Goal: Task Accomplishment & Management: Complete application form

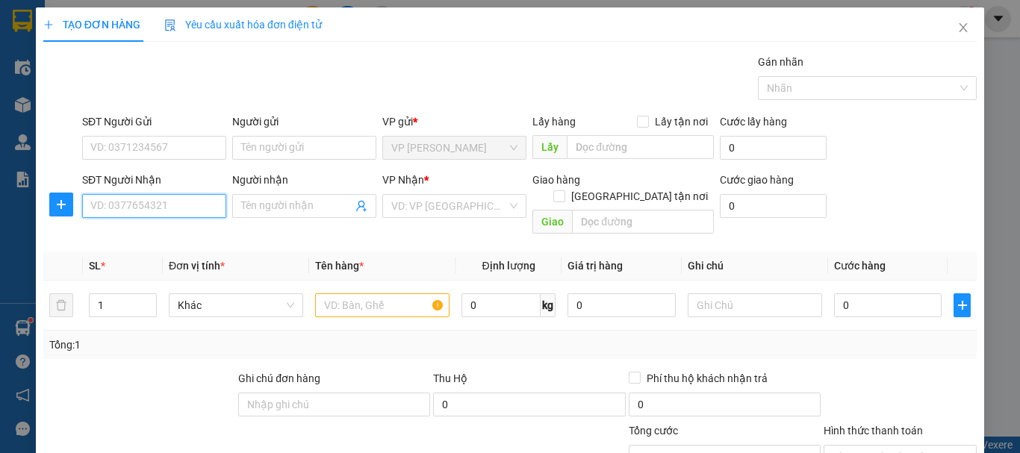
click at [155, 210] on input "SĐT Người Nhận" at bounding box center [154, 206] width 144 height 24
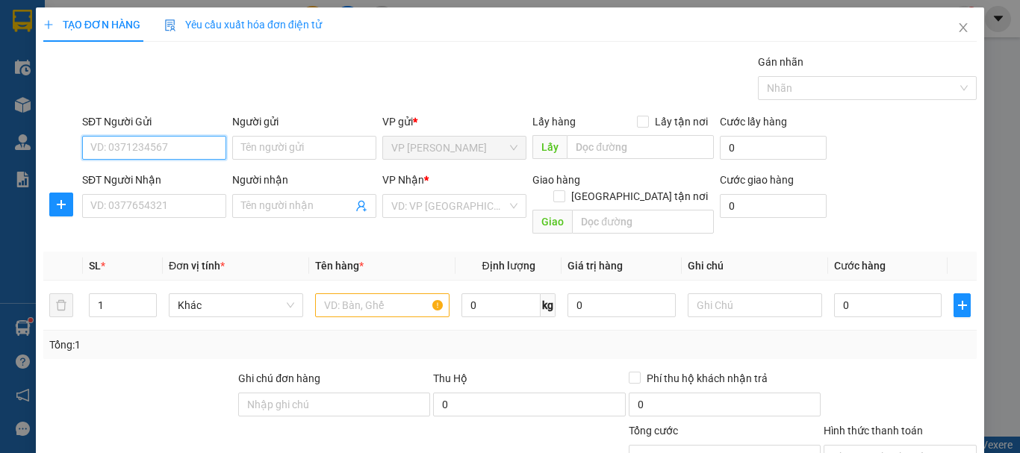
click at [181, 142] on input "SĐT Người Gửi" at bounding box center [154, 148] width 144 height 24
click at [156, 152] on input "0968585444" at bounding box center [154, 148] width 144 height 24
type input "0968585444"
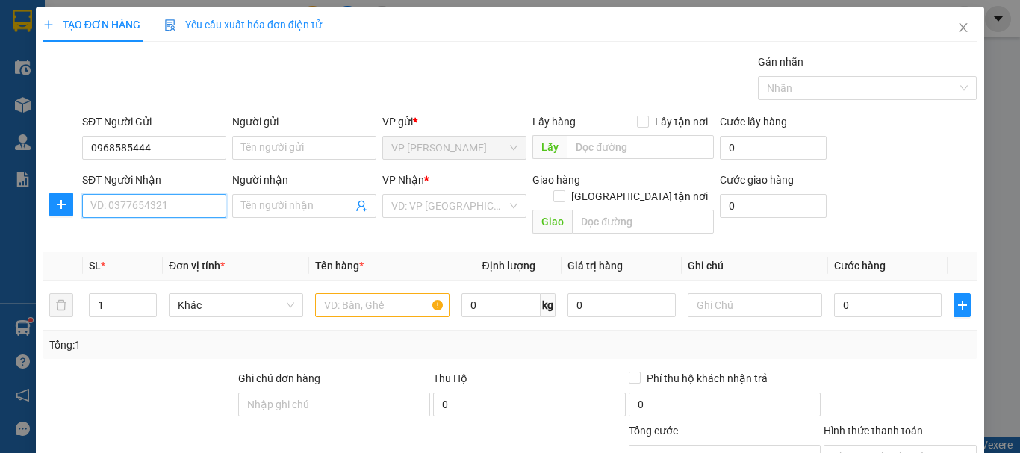
click at [177, 207] on input "SĐT Người Nhận" at bounding box center [154, 206] width 144 height 24
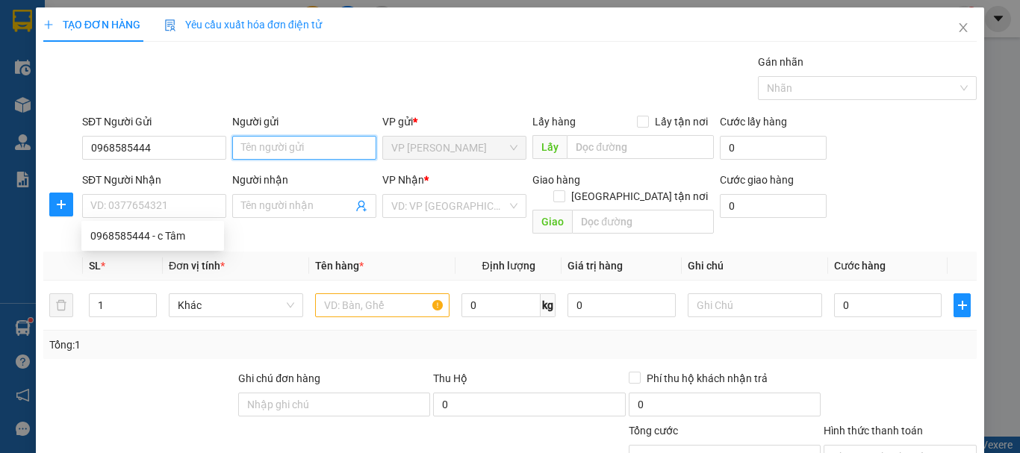
click at [321, 147] on input "Người gửi" at bounding box center [304, 148] width 144 height 24
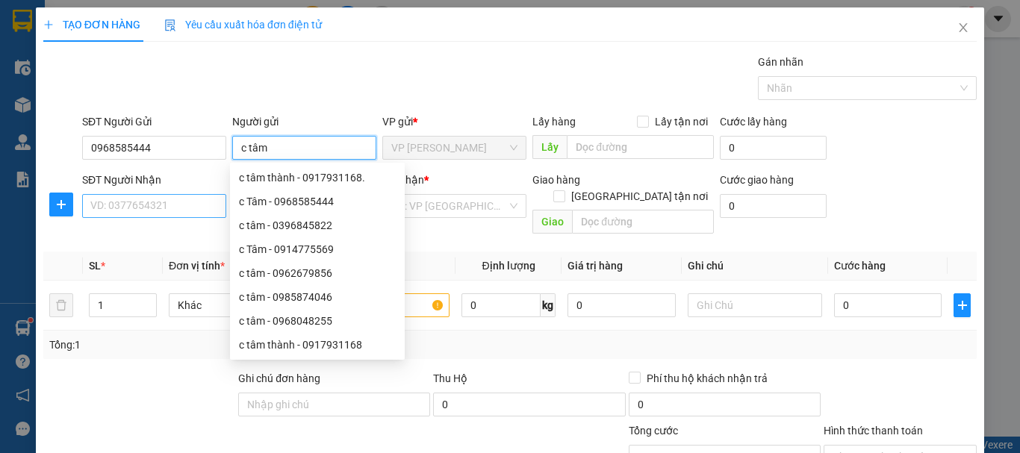
type input "c tâm"
click at [161, 208] on input "SĐT Người Nhận" at bounding box center [154, 206] width 144 height 24
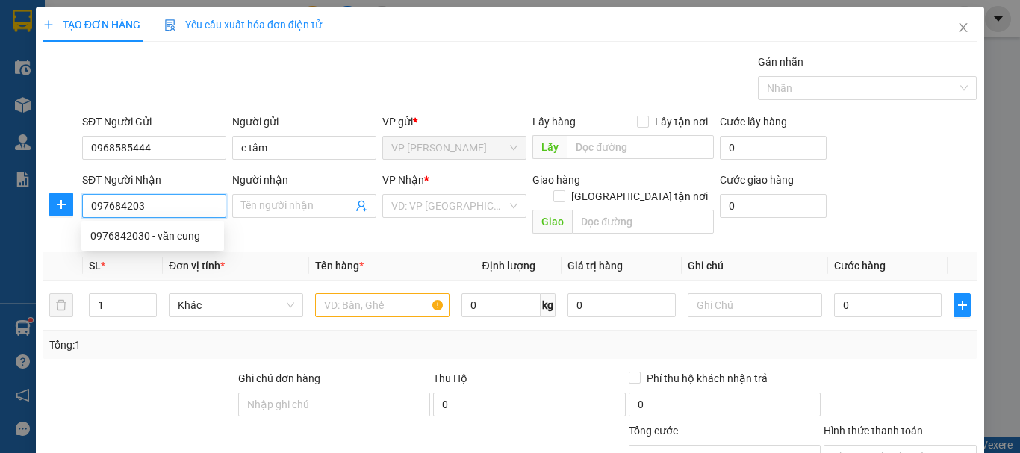
type input "0976842030"
click at [166, 242] on div "0976842030 - văn cung" at bounding box center [152, 236] width 125 height 16
type input "văn cung"
type input "0976842030"
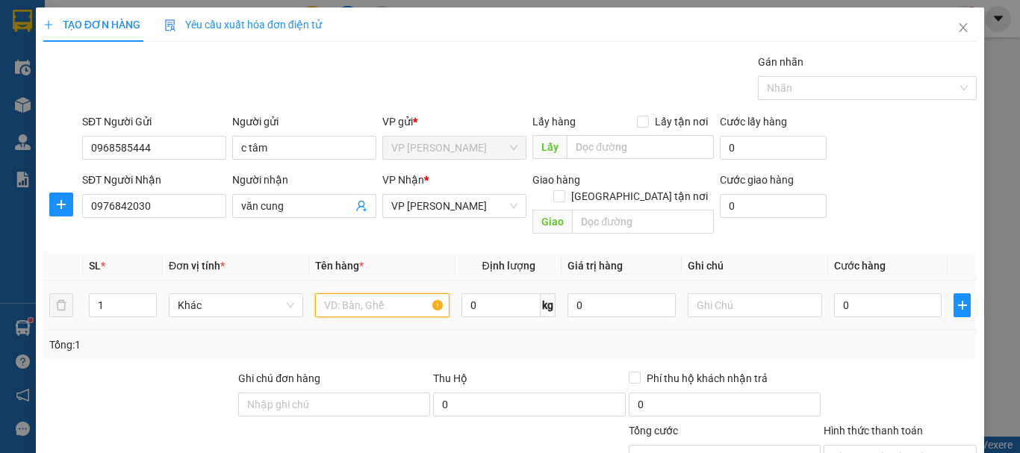
click at [388, 293] on input "text" at bounding box center [382, 305] width 134 height 24
type input "1 hộp"
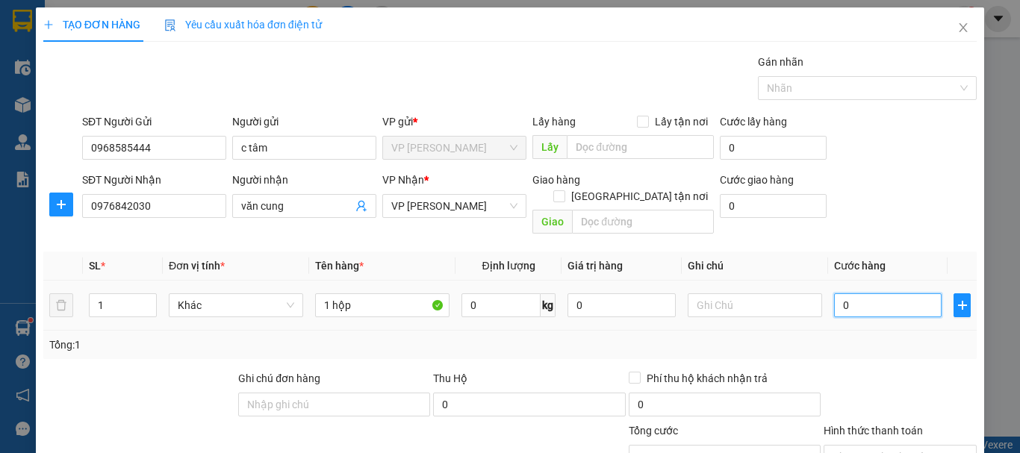
click at [863, 293] on input "0" at bounding box center [887, 305] width 107 height 24
type input "3"
type input "30"
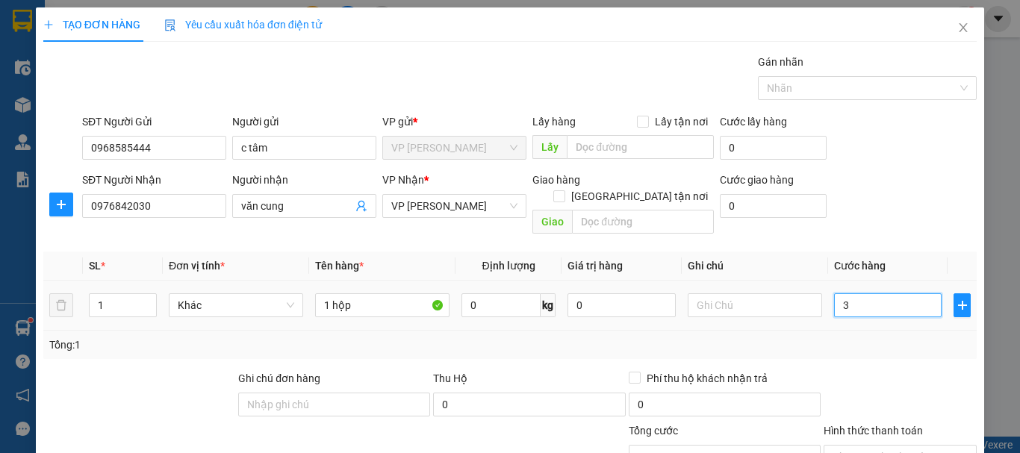
type input "30"
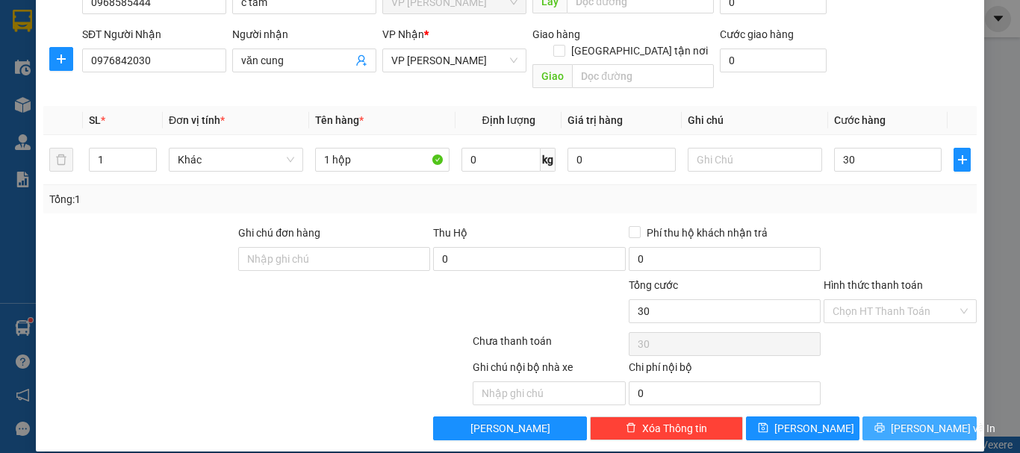
click at [873, 416] on button "[PERSON_NAME] và In" at bounding box center [919, 428] width 114 height 24
type input "30.000"
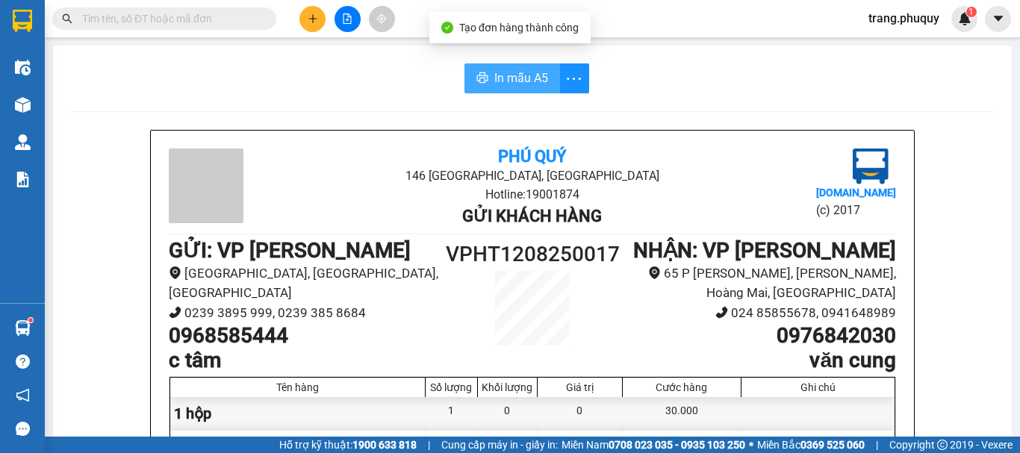
click at [517, 82] on span "In mẫu A5" at bounding box center [521, 78] width 54 height 19
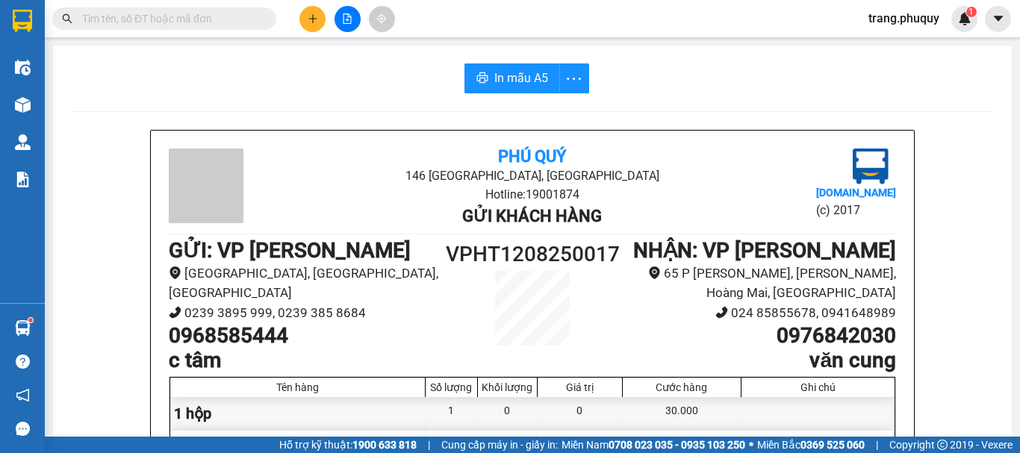
click at [308, 19] on icon "plus" at bounding box center [313, 18] width 10 height 10
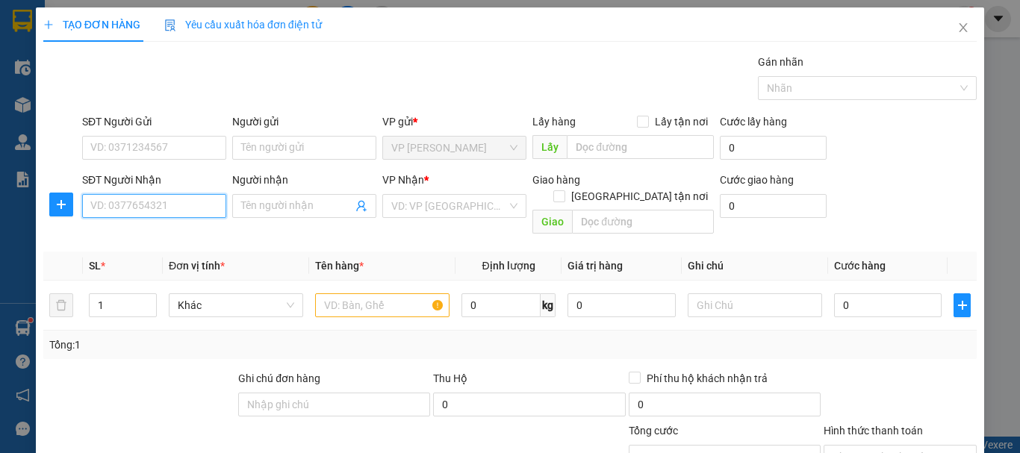
click at [179, 206] on input "SĐT Người Nhận" at bounding box center [154, 206] width 144 height 24
type input "0936448779"
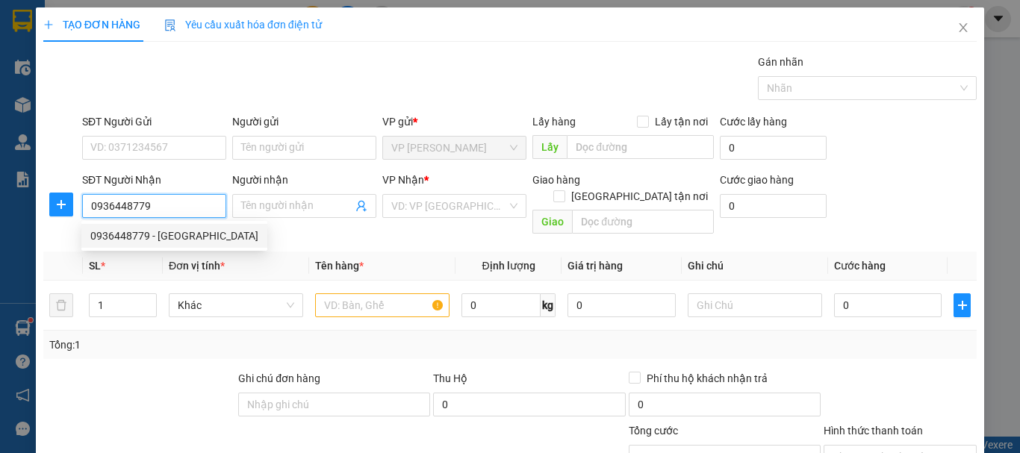
click at [173, 235] on div "0936448779 - [GEOGRAPHIC_DATA]" at bounding box center [174, 236] width 168 height 16
type input "Anh hòa"
type input "cây xăng nam nghèn"
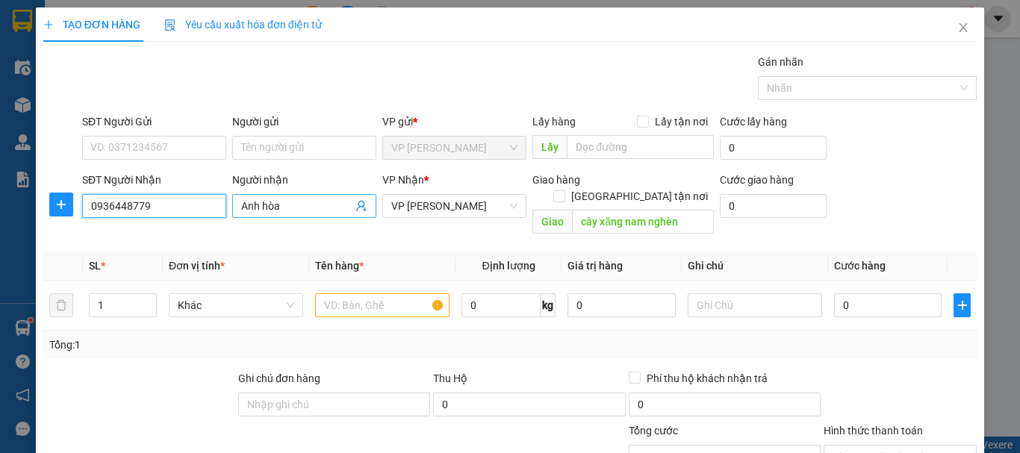
type input "0936448779"
click at [302, 207] on input "Anh hòa" at bounding box center [296, 206] width 111 height 16
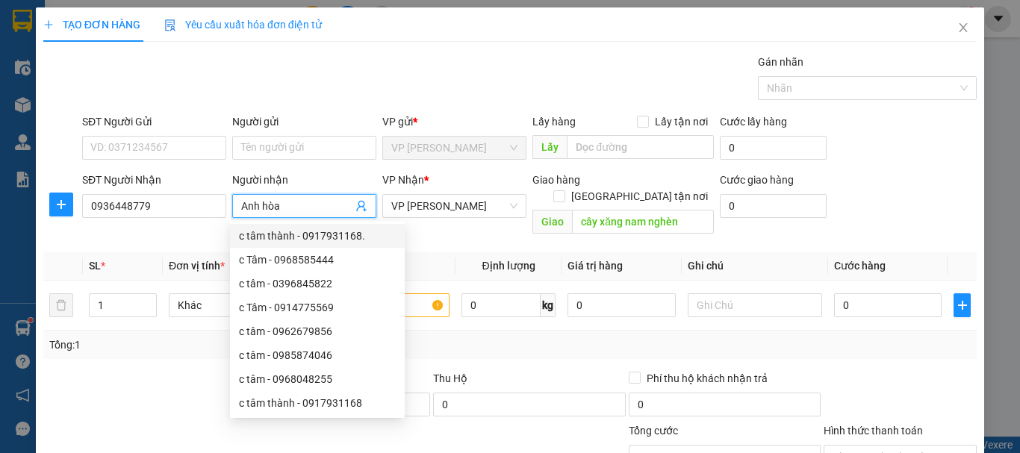
click at [437, 252] on th "Tên hàng *" at bounding box center [382, 266] width 146 height 29
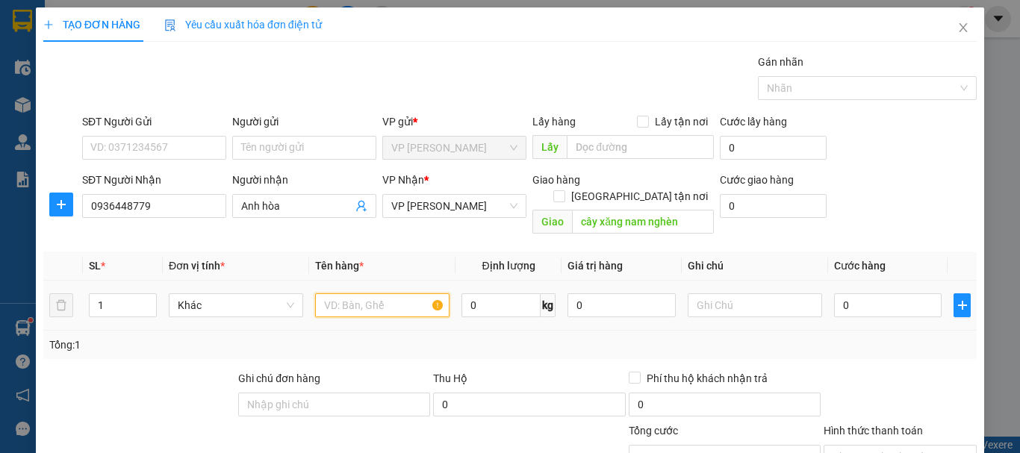
click at [348, 293] on input "text" at bounding box center [382, 305] width 134 height 24
type input "2 hộp"
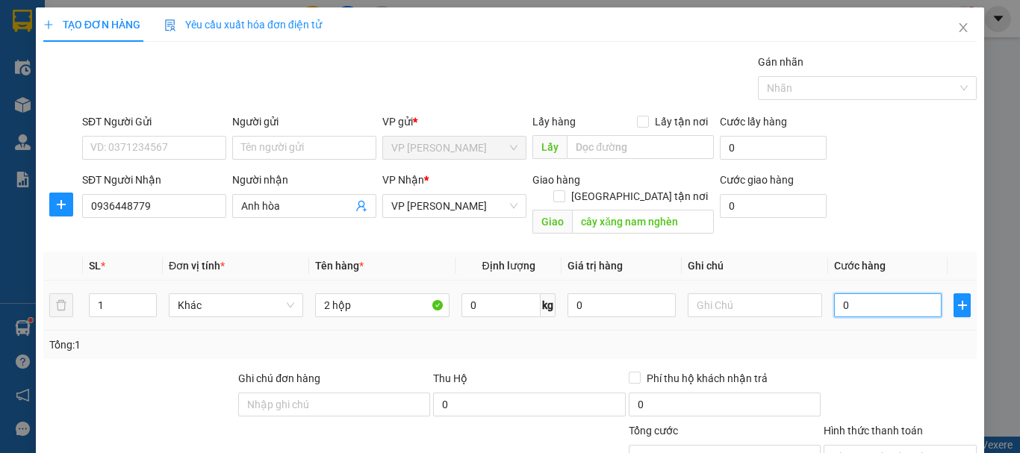
click at [899, 298] on input "0" at bounding box center [887, 305] width 107 height 24
type input "5"
type input "50"
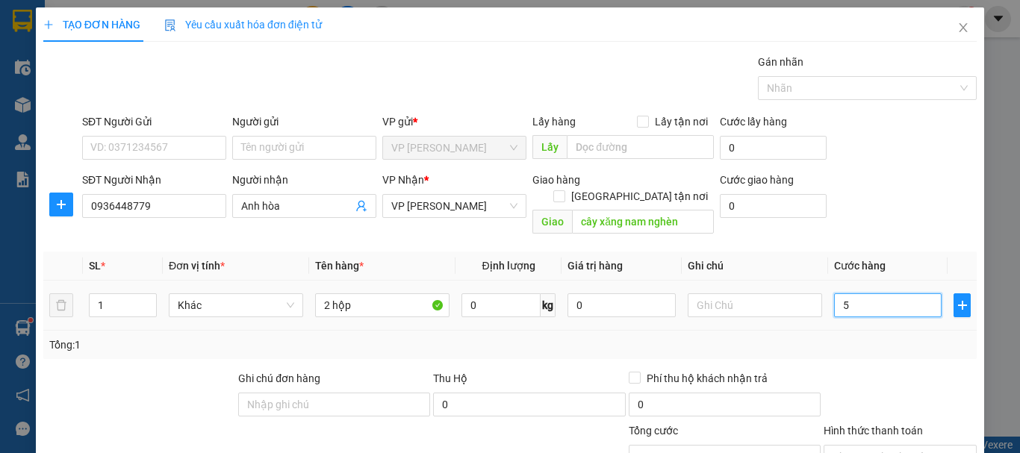
type input "50"
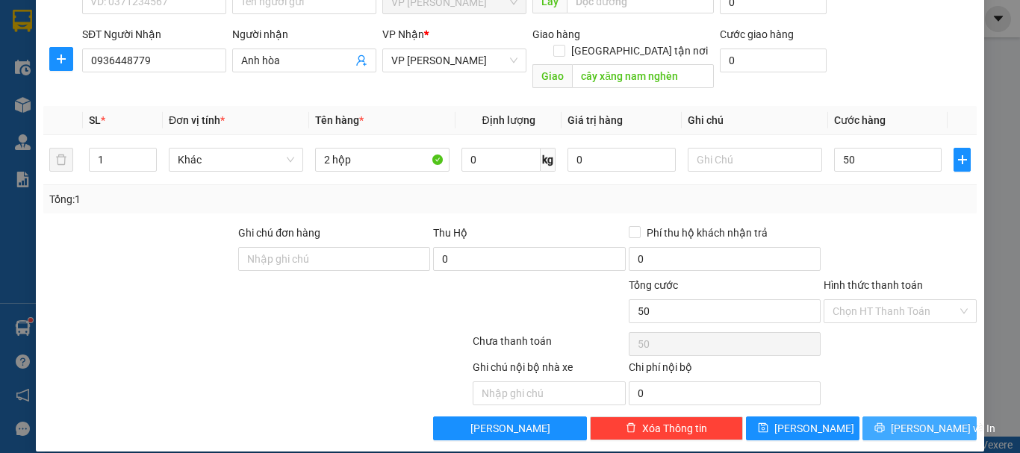
type input "50.000"
click at [884, 423] on icon "printer" at bounding box center [880, 428] width 10 height 10
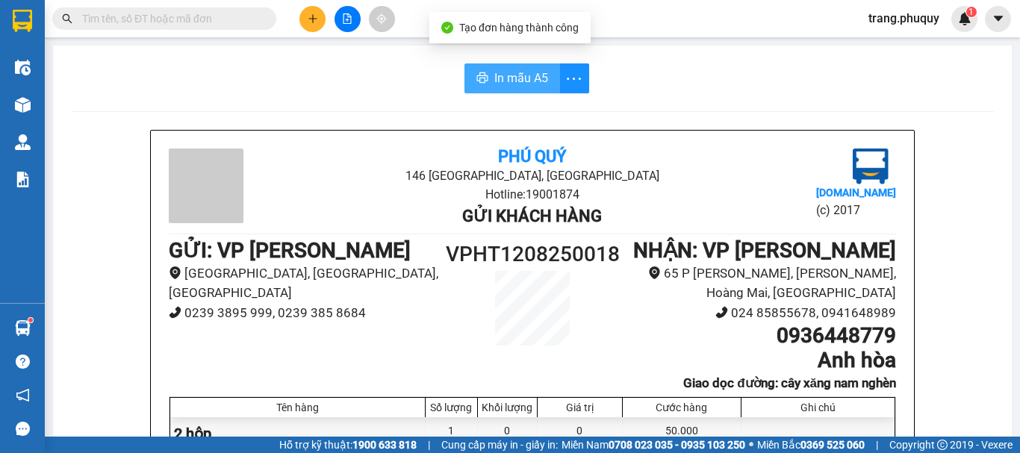
click at [519, 72] on span "In mẫu A5" at bounding box center [521, 78] width 54 height 19
